Goal: Use online tool/utility: Use online tool/utility

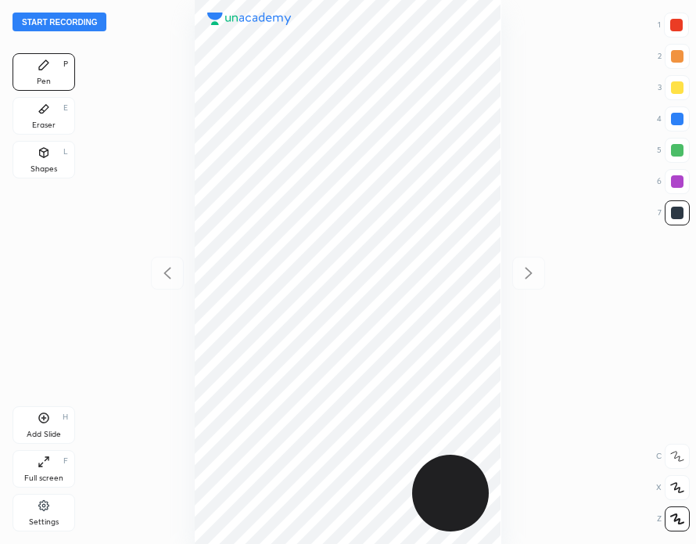
scroll to position [544, 446]
click at [61, 23] on button "Start recording" at bounding box center [60, 22] width 94 height 19
click at [46, 417] on icon at bounding box center [44, 418] width 13 height 13
click at [680, 26] on div at bounding box center [677, 25] width 13 height 13
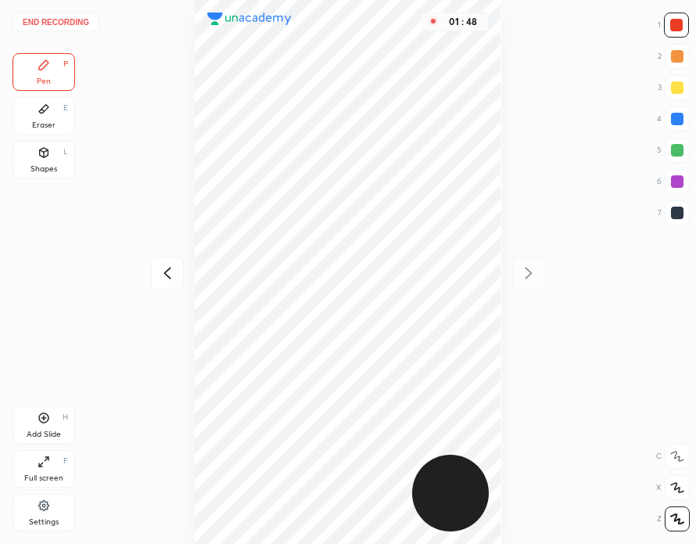
click at [65, 21] on button "End recording" at bounding box center [56, 22] width 87 height 19
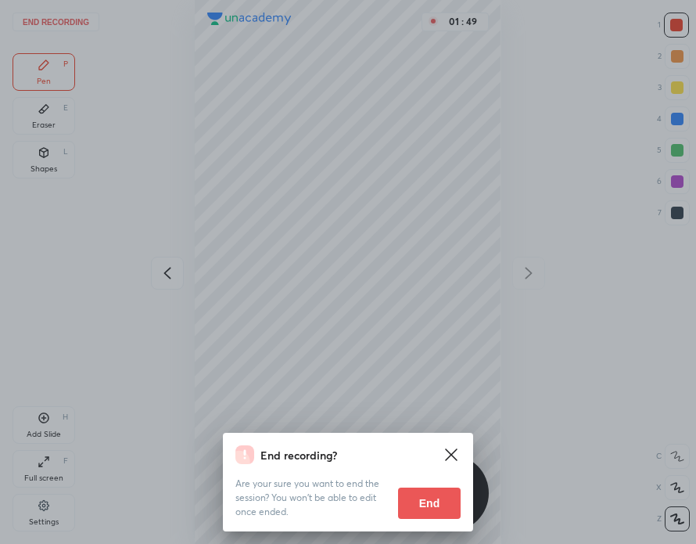
click at [444, 497] on button "End" at bounding box center [429, 502] width 63 height 31
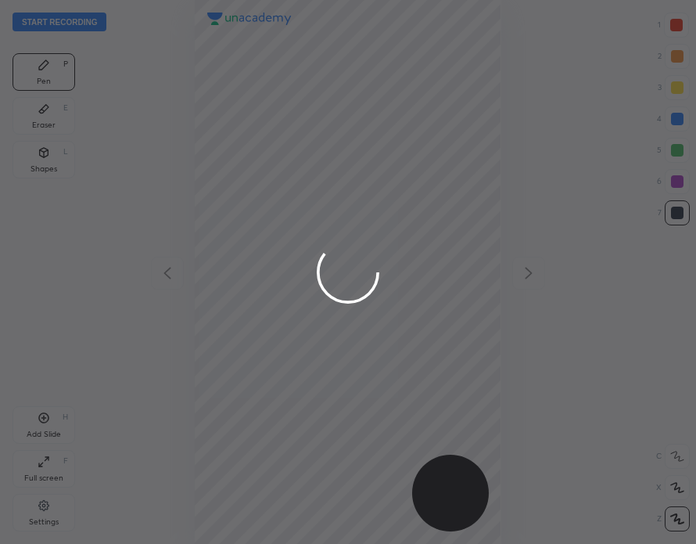
scroll to position [544, 446]
